Goal: Task Accomplishment & Management: Use online tool/utility

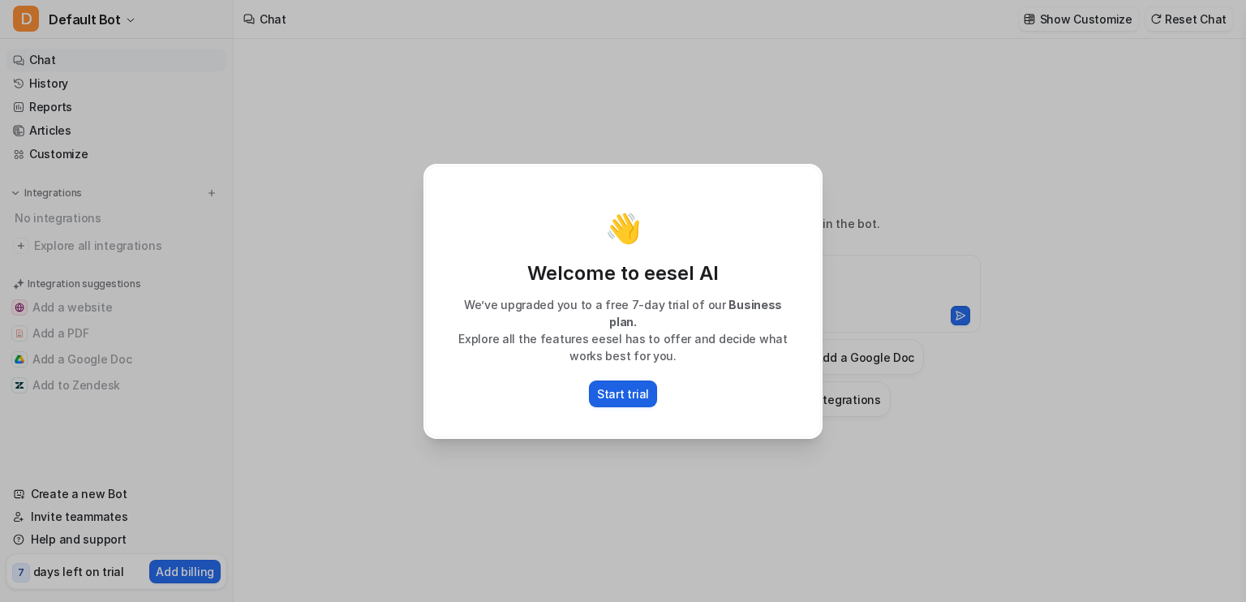
click at [612, 385] on p "Start trial" at bounding box center [623, 393] width 52 height 17
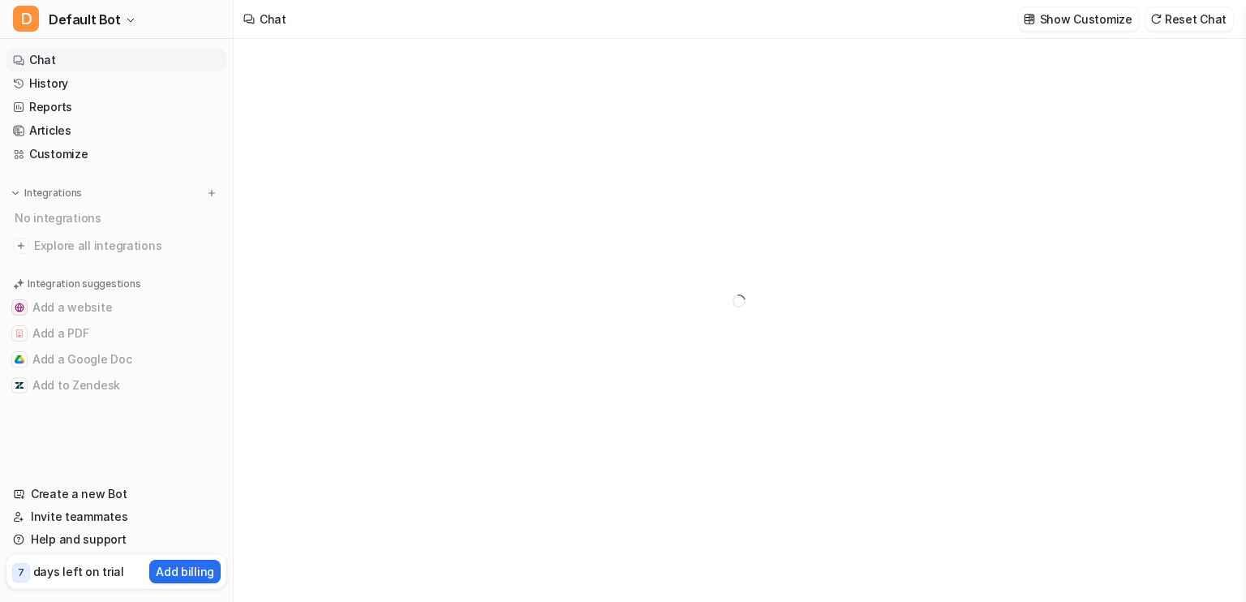
type textarea "**********"
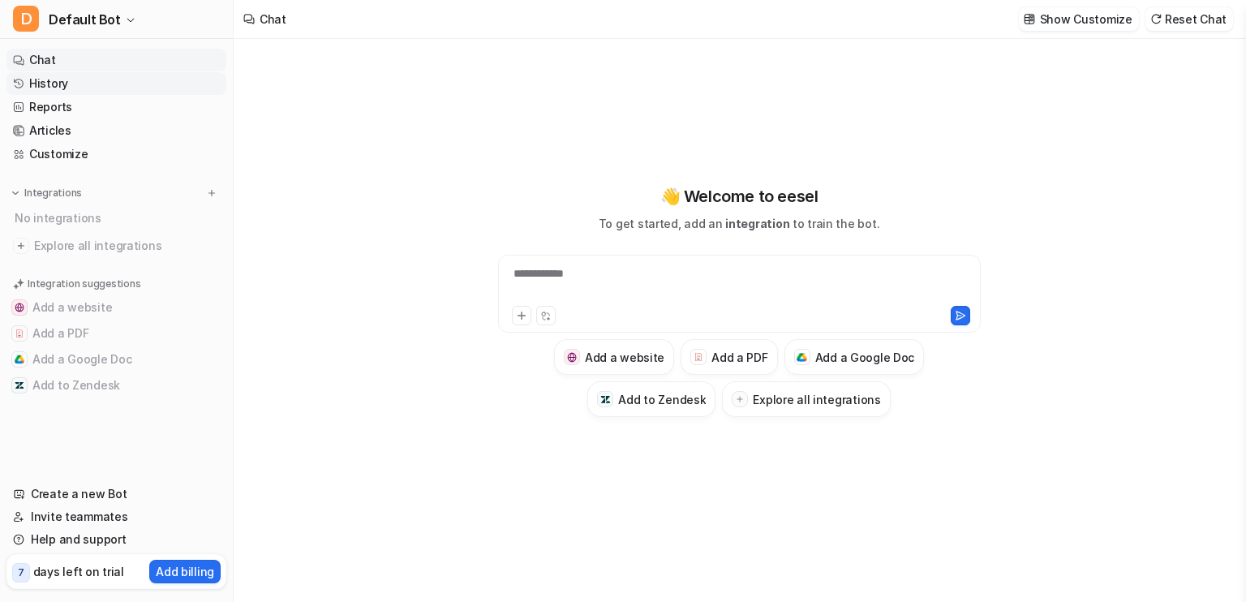
click at [73, 82] on link "History" at bounding box center [116, 83] width 220 height 23
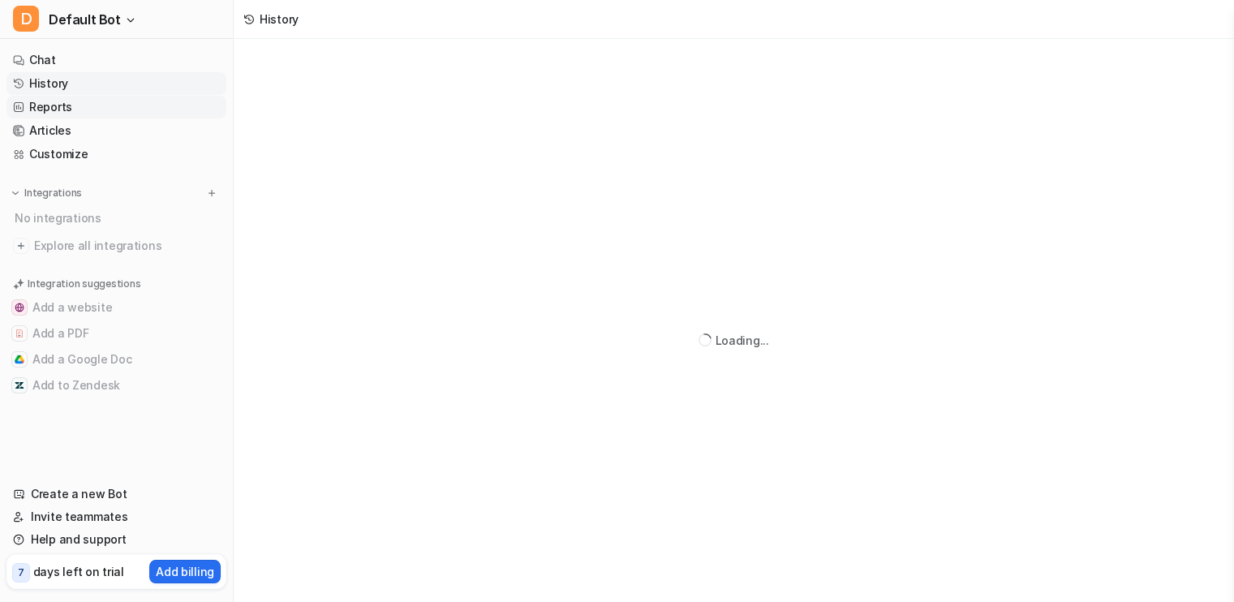
click at [76, 110] on link "Reports" at bounding box center [116, 107] width 220 height 23
click at [91, 135] on link "Articles" at bounding box center [116, 130] width 220 height 23
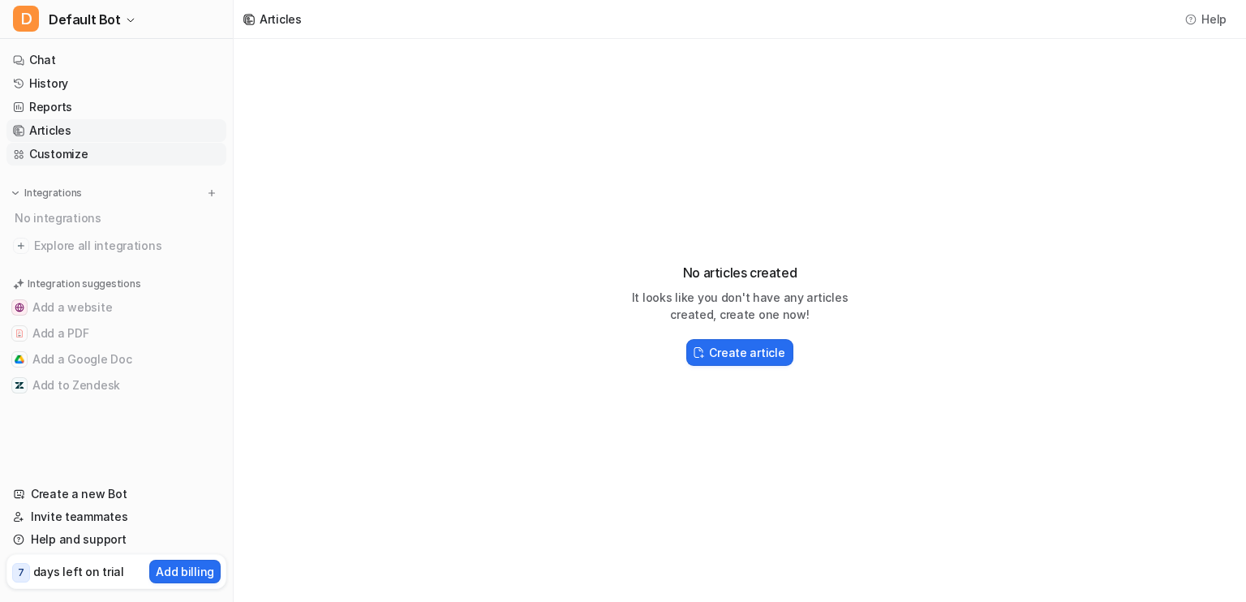
click at [117, 159] on link "Customize" at bounding box center [116, 154] width 220 height 23
